Goal: Communication & Community: Participate in discussion

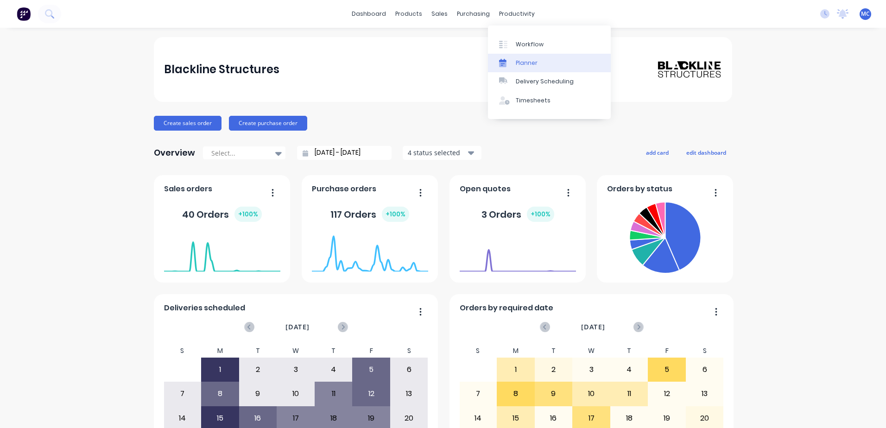
click at [540, 64] on link "Planner" at bounding box center [549, 63] width 123 height 19
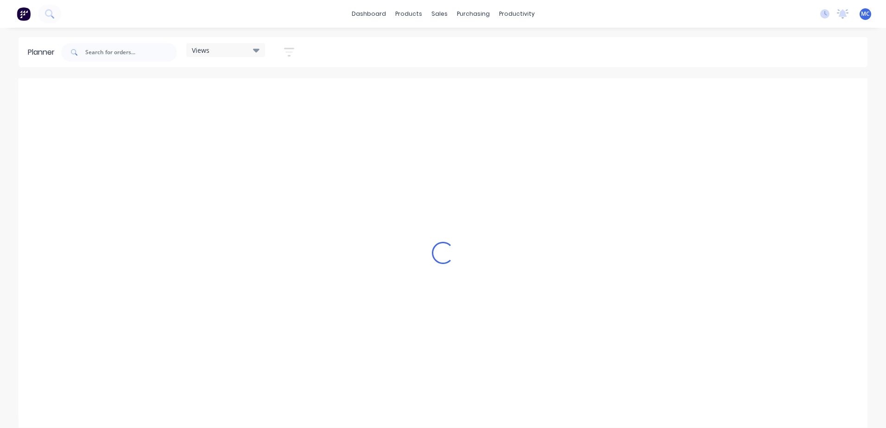
scroll to position [0, 297]
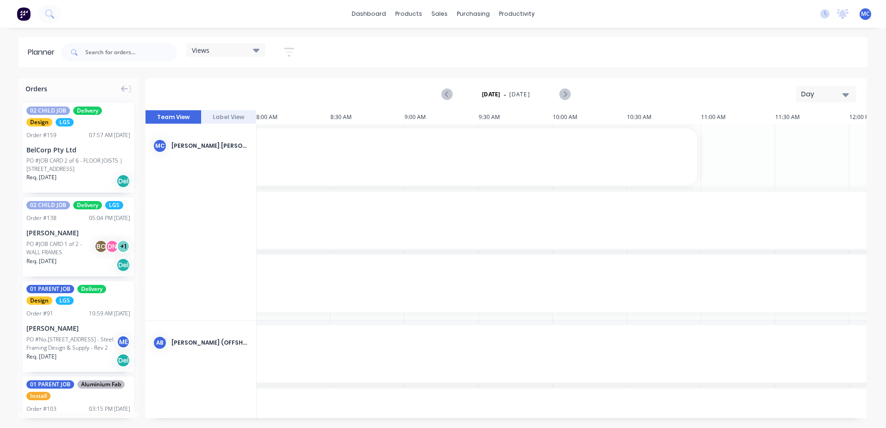
drag, startPoint x: 841, startPoint y: 13, endPoint x: 840, endPoint y: 6, distance: 6.2
click at [841, 13] on icon at bounding box center [843, 12] width 8 height 7
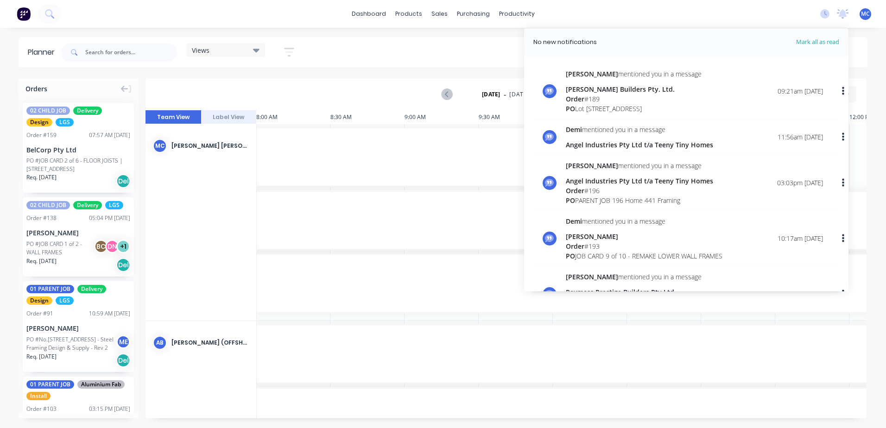
click at [866, 15] on span "MC" at bounding box center [865, 14] width 9 height 8
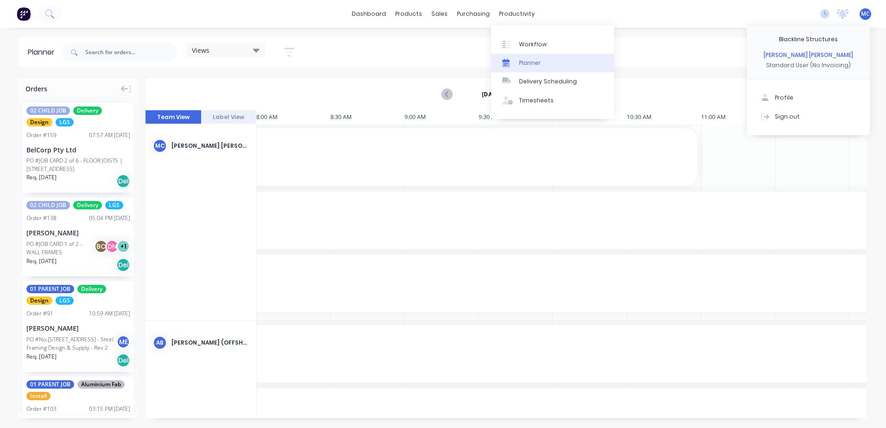
click at [535, 57] on link "Planner" at bounding box center [552, 63] width 123 height 19
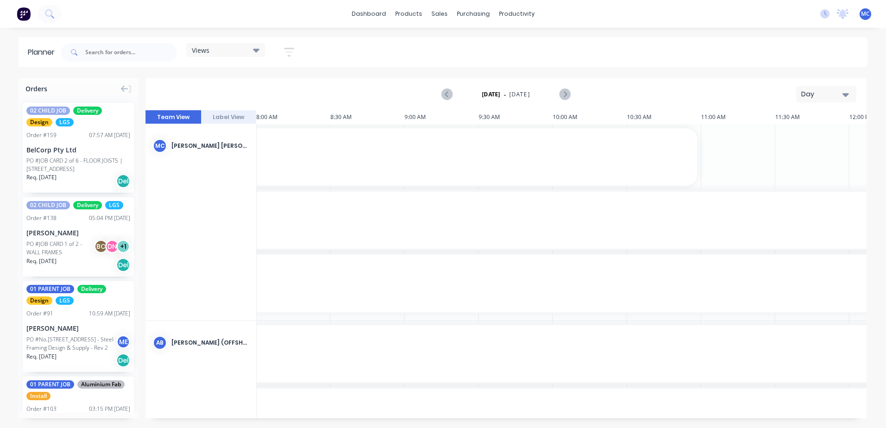
click at [813, 96] on div "Day" at bounding box center [822, 94] width 43 height 10
click at [821, 131] on div "Week" at bounding box center [810, 137] width 92 height 19
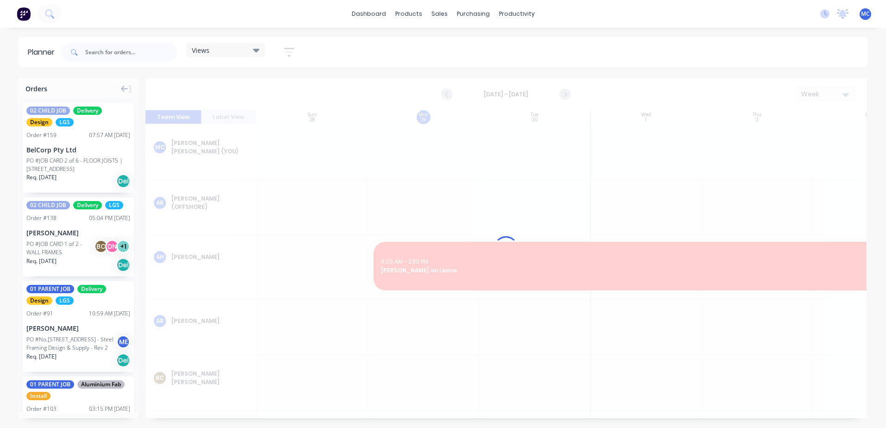
scroll to position [0, 0]
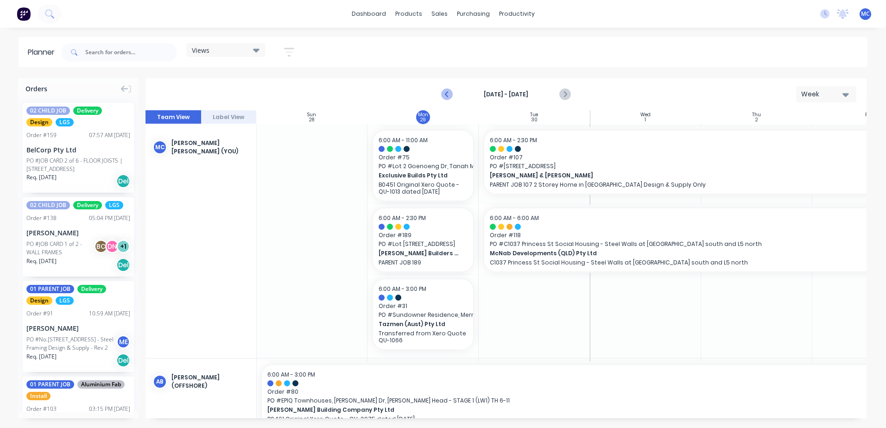
click at [453, 93] on button "Previous page" at bounding box center [447, 94] width 19 height 19
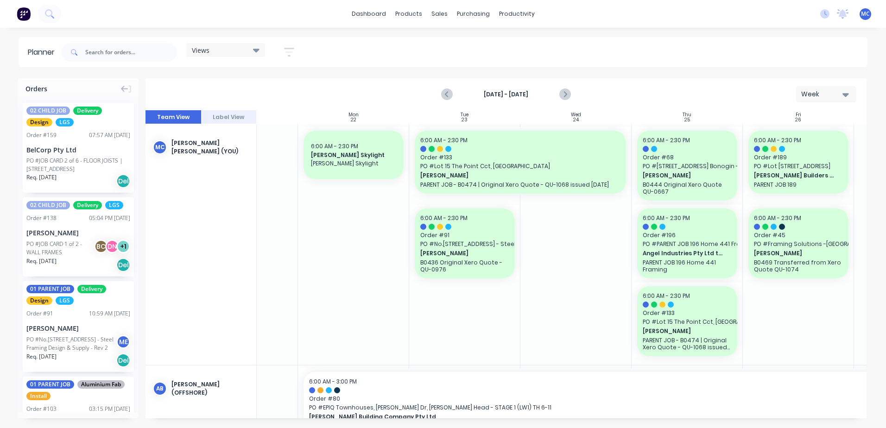
scroll to position [0, 172]
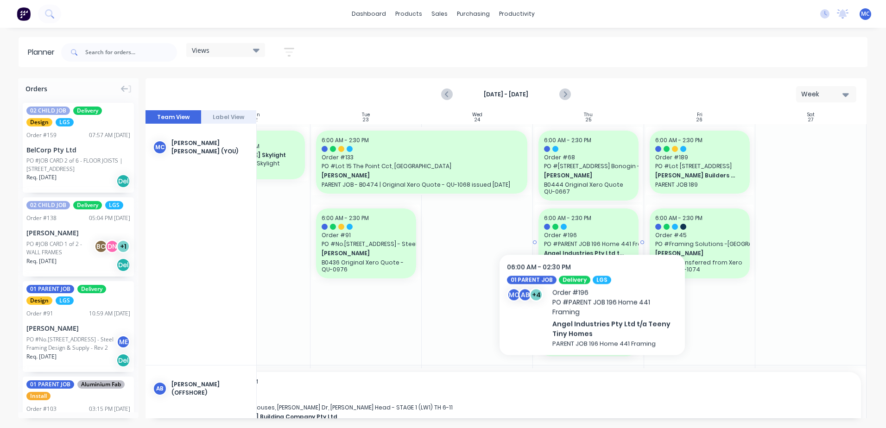
click at [592, 220] on div "6:00 AM - 2:30 PM" at bounding box center [588, 218] width 89 height 8
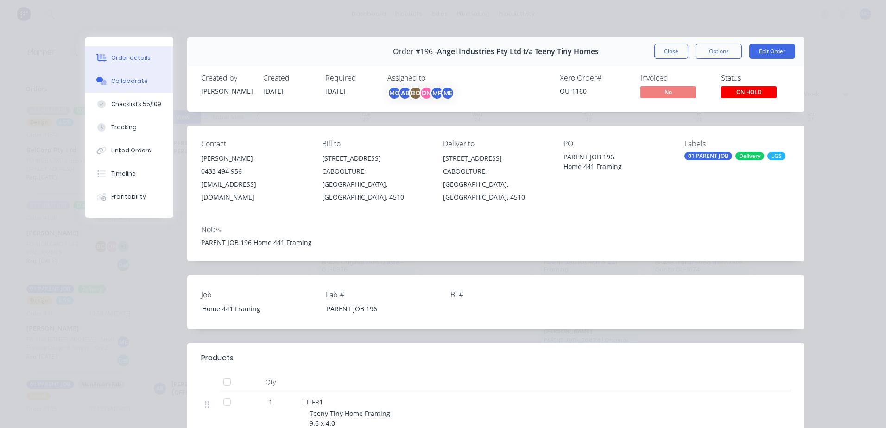
click at [132, 82] on div "Collaborate" at bounding box center [129, 81] width 37 height 8
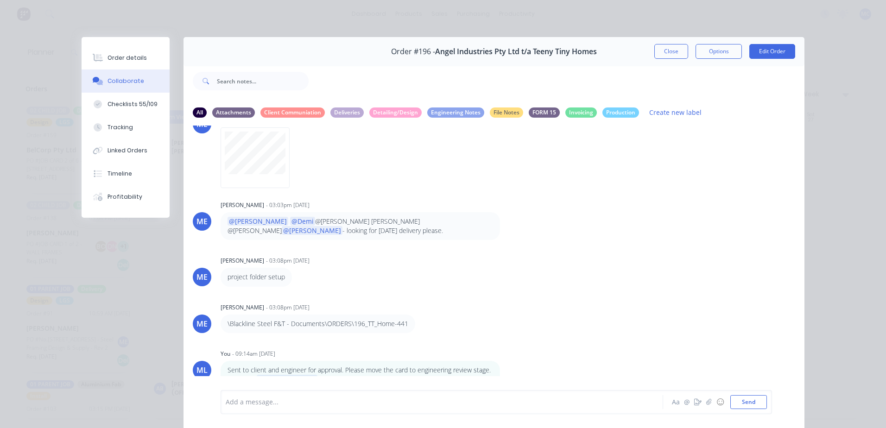
scroll to position [42, 0]
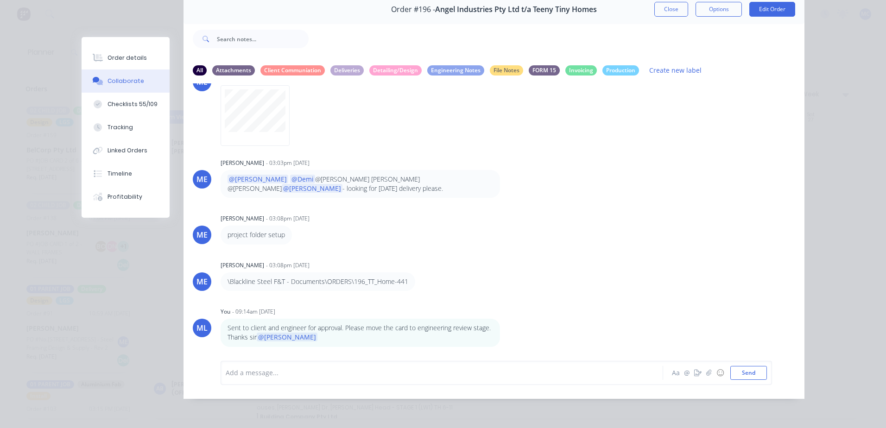
click at [442, 373] on div at bounding box center [428, 373] width 405 height 10
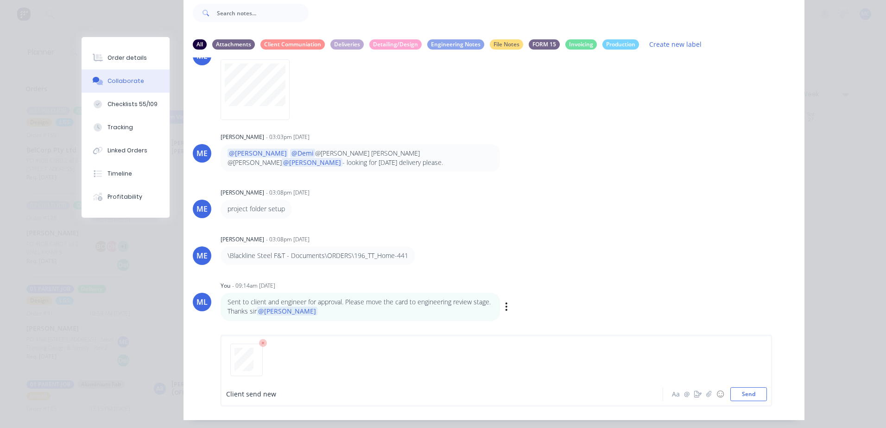
scroll to position [89, 0]
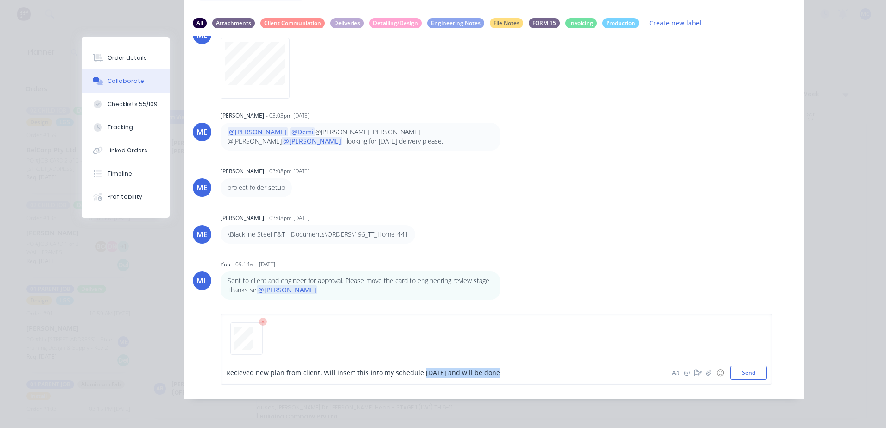
drag, startPoint x: 488, startPoint y: 373, endPoint x: 414, endPoint y: 376, distance: 74.7
click at [414, 376] on div "Recieved new plan from client. Will insert this into my schedule [DATE] and wil…" at bounding box center [428, 373] width 405 height 10
click at [425, 373] on div "Recieved new plan from client. Will insert this into my schedule" at bounding box center [428, 373] width 405 height 10
click at [499, 376] on div "Recieved new plan from client. Will insert this into my schedule and done [DATE…" at bounding box center [428, 373] width 405 height 10
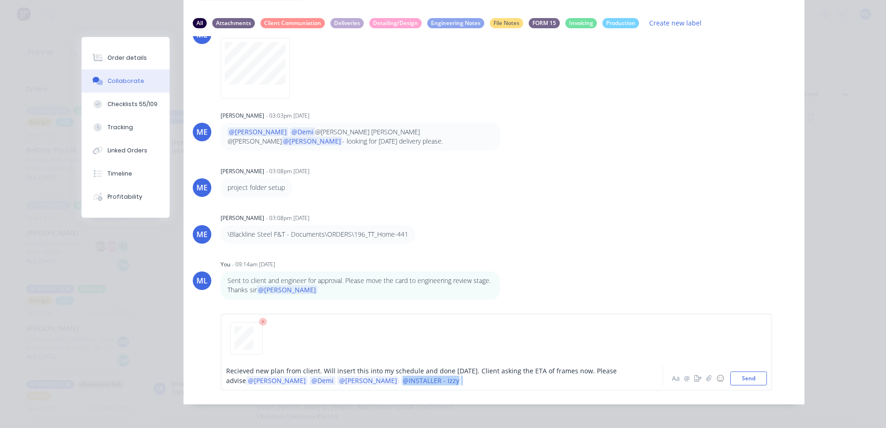
drag, startPoint x: 377, startPoint y: 382, endPoint x: 318, endPoint y: 385, distance: 59.4
click at [318, 385] on div "Recieved new plan from client. Will insert this into my schedule and done [DATE…" at bounding box center [428, 375] width 405 height 19
click at [754, 380] on button "Send" at bounding box center [748, 379] width 37 height 14
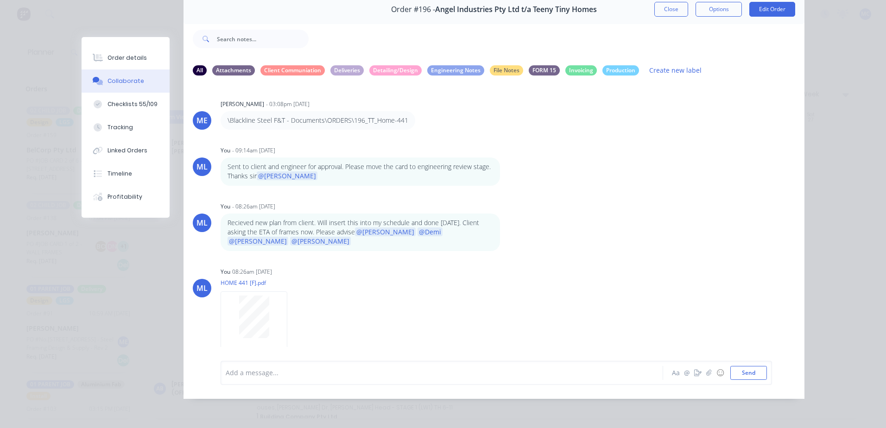
scroll to position [42, 0]
click at [655, 8] on button "Close" at bounding box center [671, 9] width 34 height 15
